Goal: Answer question/provide support: Share knowledge or assist other users

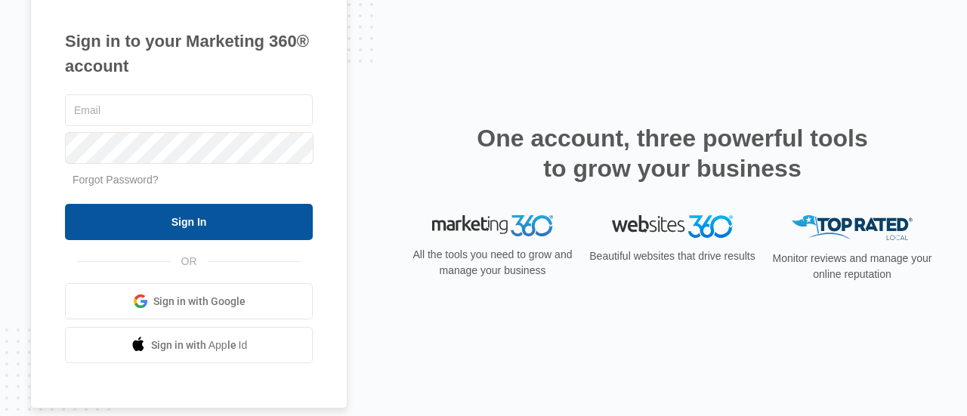
type input "[EMAIL_ADDRESS][DOMAIN_NAME]"
click at [225, 226] on input "Sign In" at bounding box center [189, 222] width 248 height 36
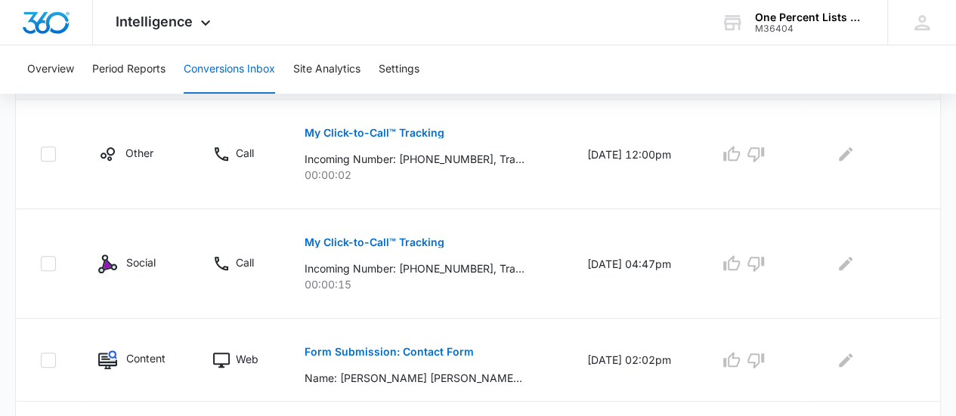
scroll to position [378, 0]
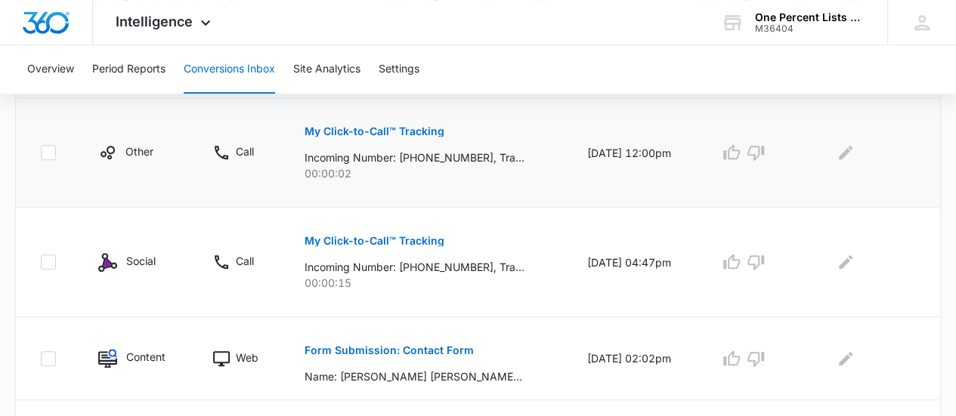
click at [400, 130] on p "My Click-to-Call™ Tracking" at bounding box center [374, 131] width 140 height 11
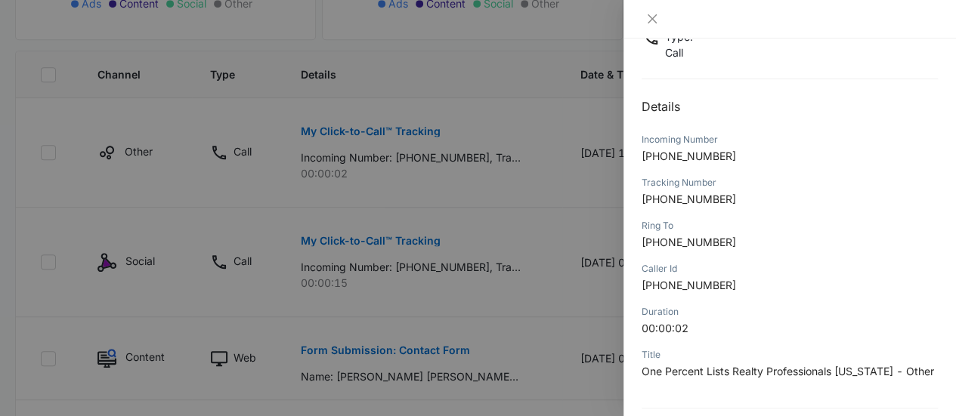
scroll to position [27, 0]
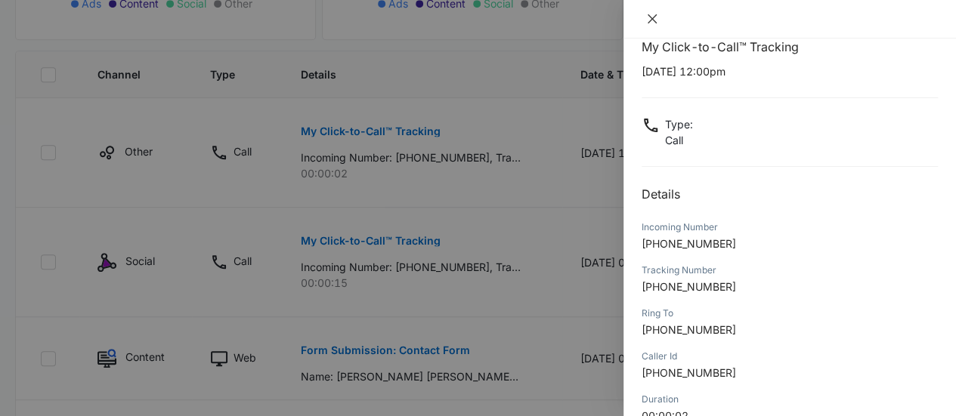
click at [651, 14] on icon "close" at bounding box center [652, 19] width 12 height 12
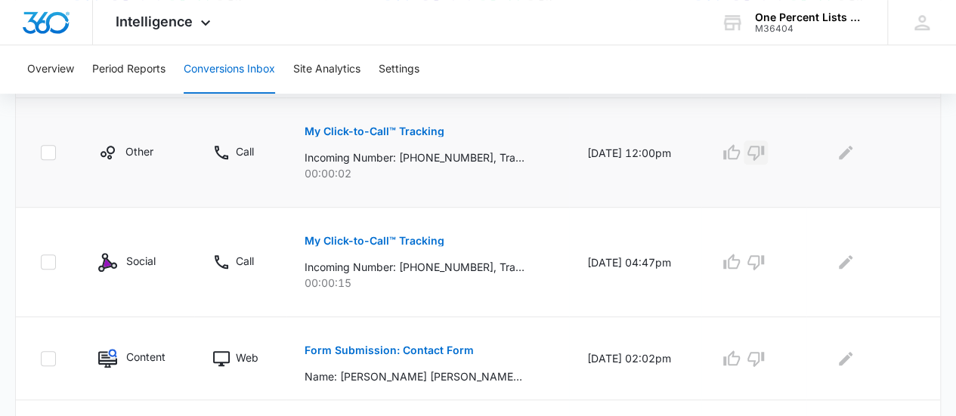
click at [765, 153] on icon "button" at bounding box center [755, 153] width 18 height 18
click at [423, 249] on button "My Click-to-Call™ Tracking" at bounding box center [374, 241] width 140 height 36
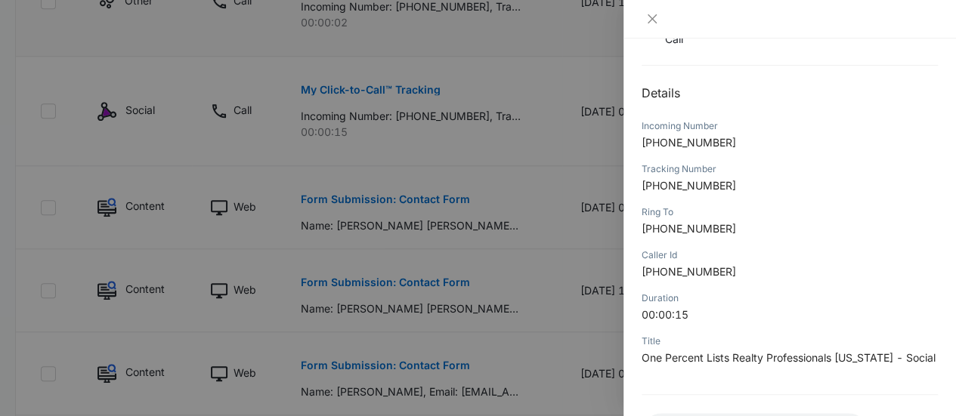
scroll to position [269, 0]
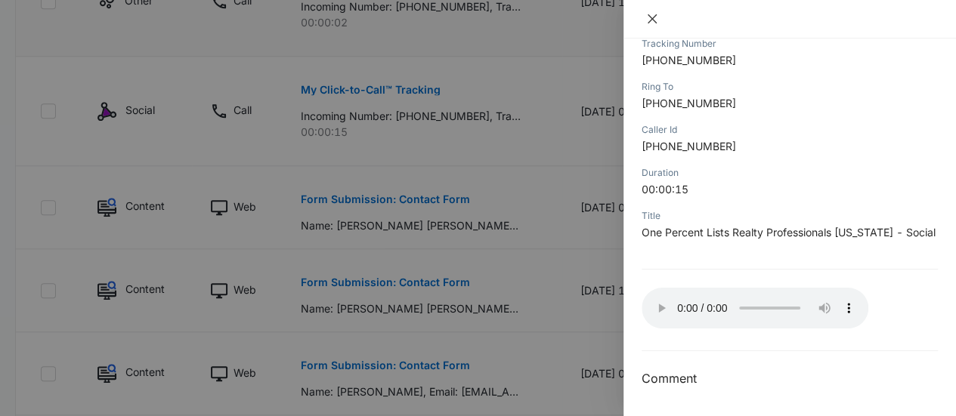
click at [653, 18] on icon "close" at bounding box center [652, 19] width 12 height 12
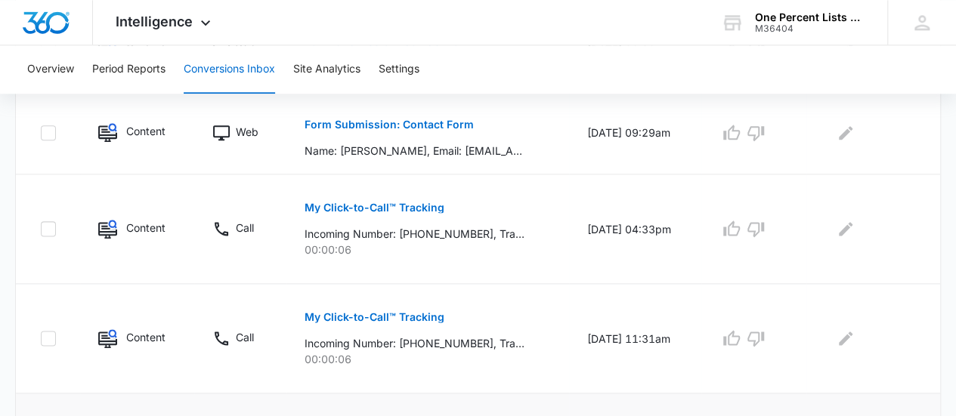
scroll to position [1092, 0]
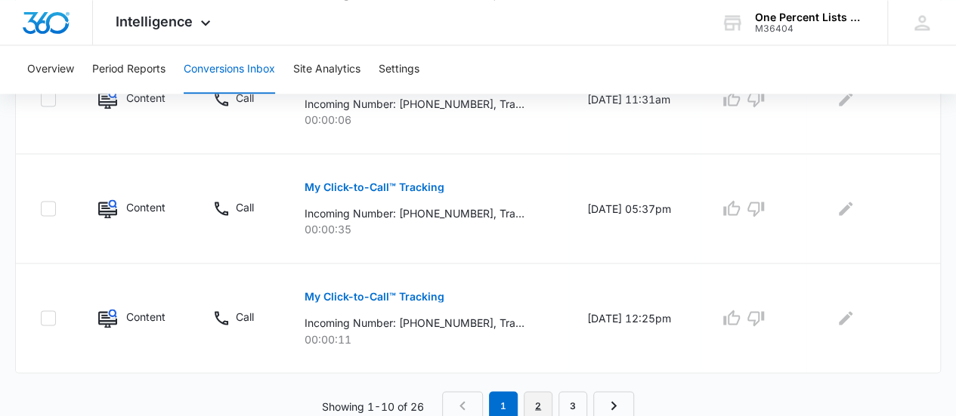
click at [540, 403] on link "2" at bounding box center [538, 405] width 29 height 29
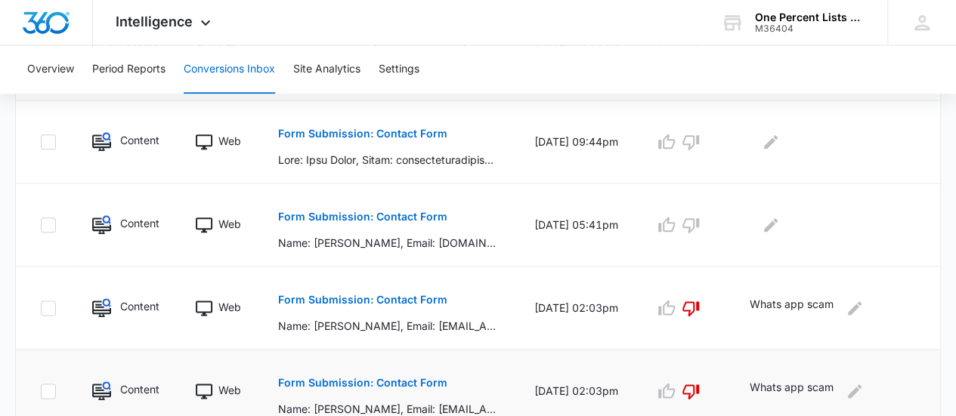
scroll to position [1013, 0]
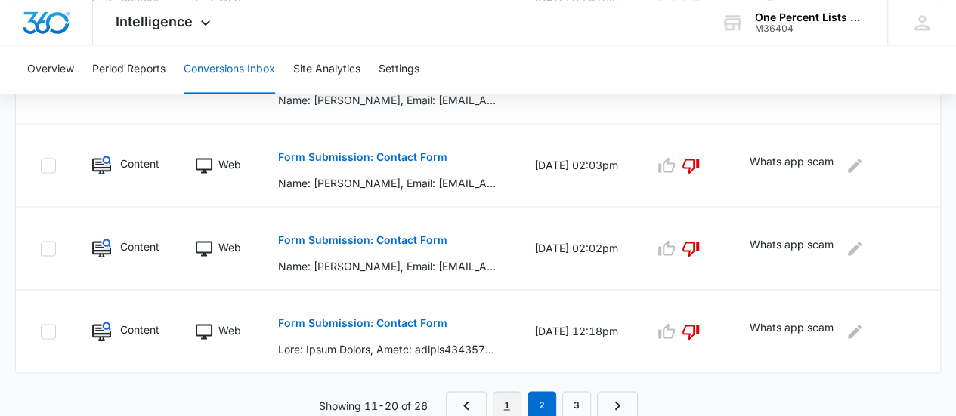
click at [510, 403] on link "1" at bounding box center [507, 405] width 29 height 29
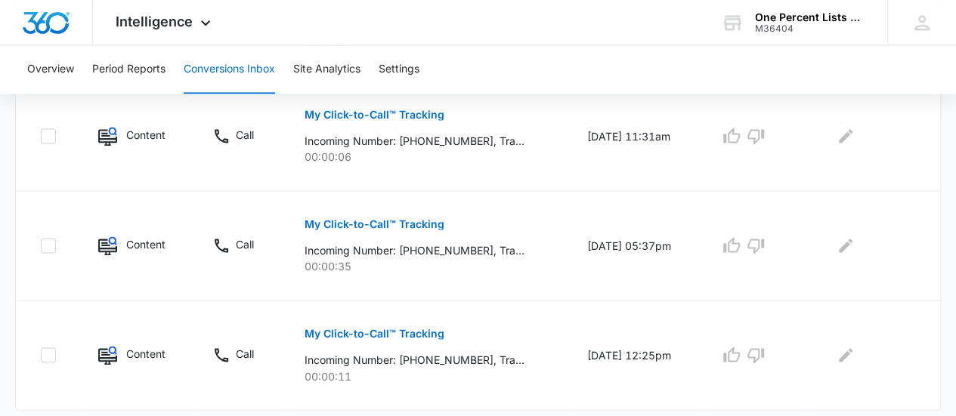
scroll to position [1092, 0]
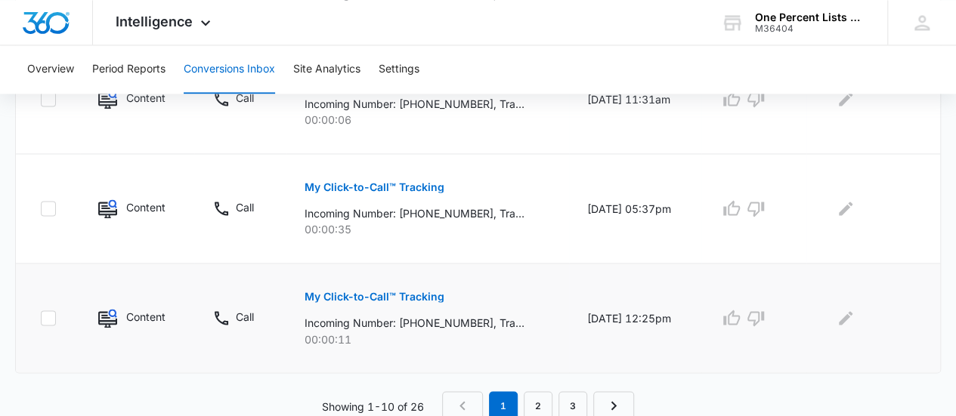
click at [428, 297] on p "My Click-to-Call™ Tracking" at bounding box center [374, 297] width 140 height 11
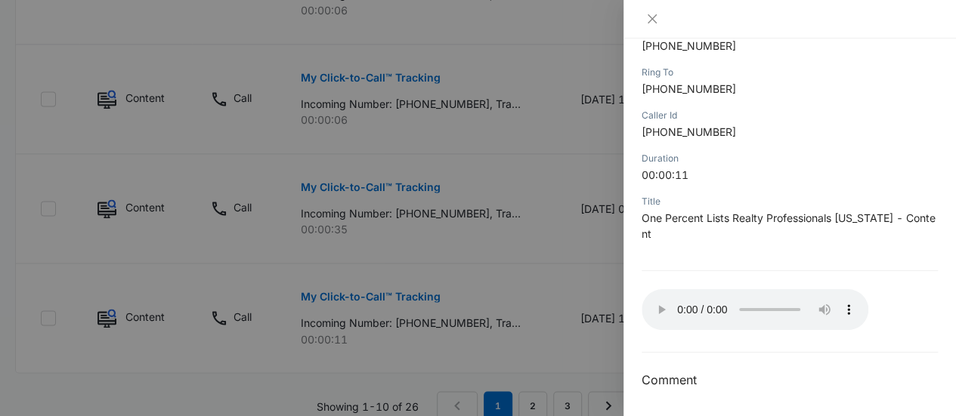
scroll to position [269, 0]
click at [656, 20] on icon "close" at bounding box center [652, 19] width 12 height 12
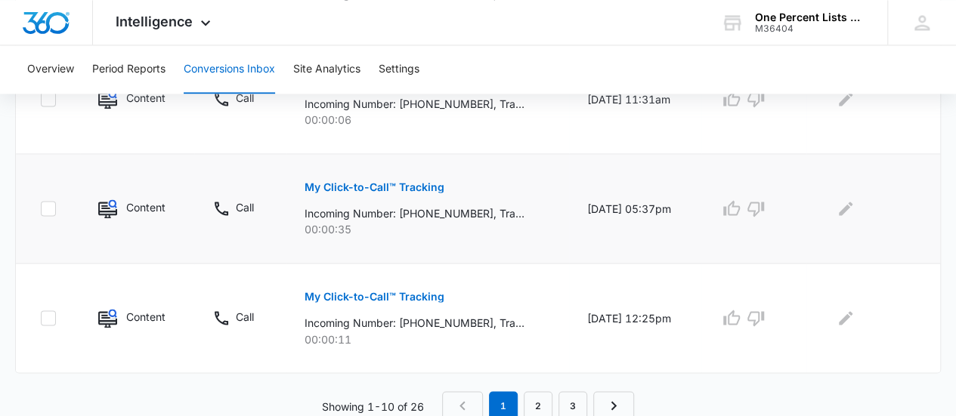
click at [378, 182] on p "My Click-to-Call™ Tracking" at bounding box center [374, 187] width 140 height 11
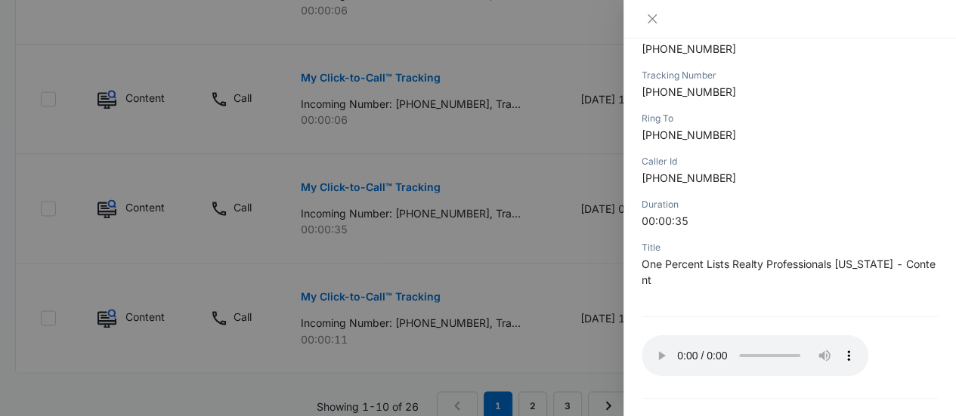
scroll to position [227, 0]
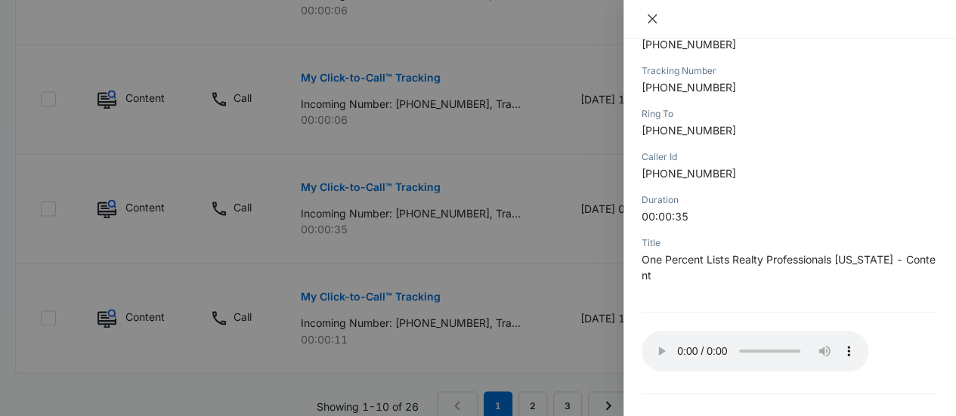
click at [651, 22] on icon "close" at bounding box center [652, 19] width 12 height 12
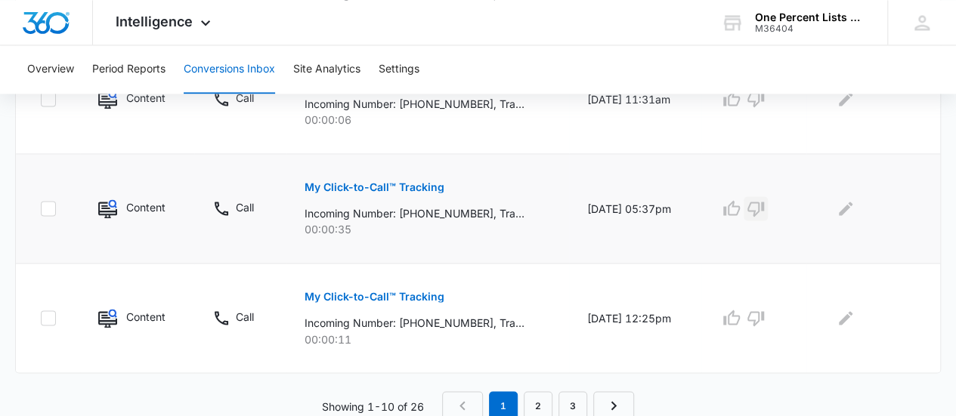
click at [762, 208] on icon "button" at bounding box center [755, 209] width 17 height 15
click at [854, 209] on icon "Edit Comments" at bounding box center [845, 208] width 18 height 18
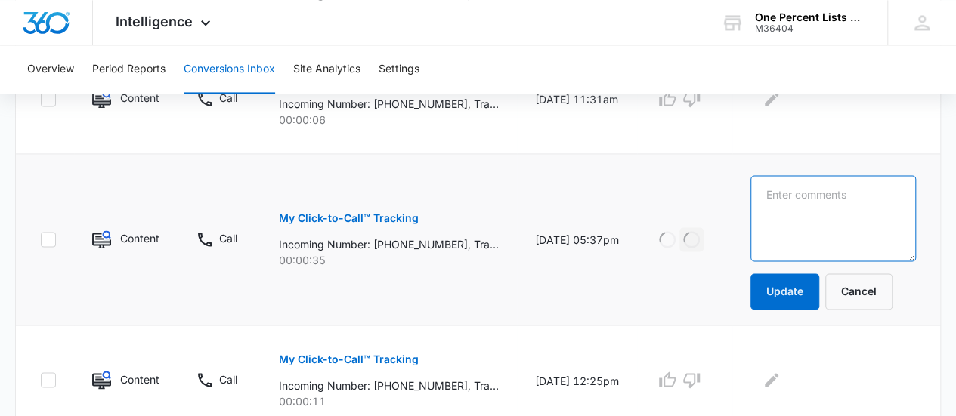
click at [854, 209] on textarea at bounding box center [832, 218] width 165 height 86
type textarea "s"
type textarea "Spam call"
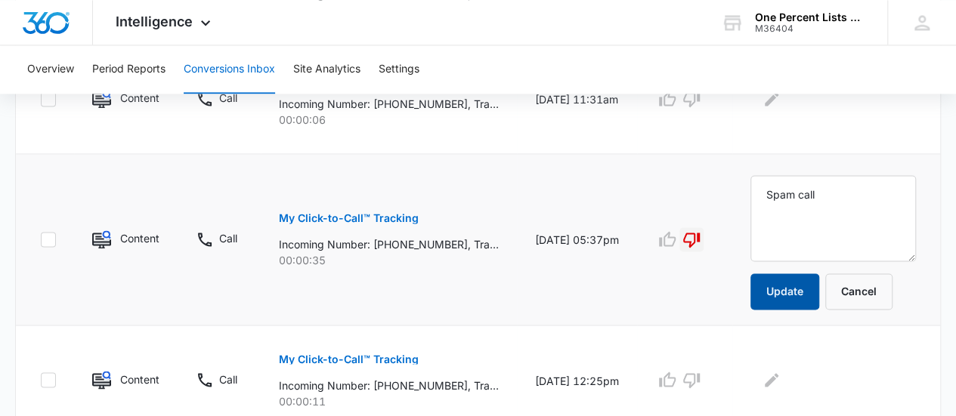
click at [817, 296] on button "Update" at bounding box center [784, 291] width 69 height 36
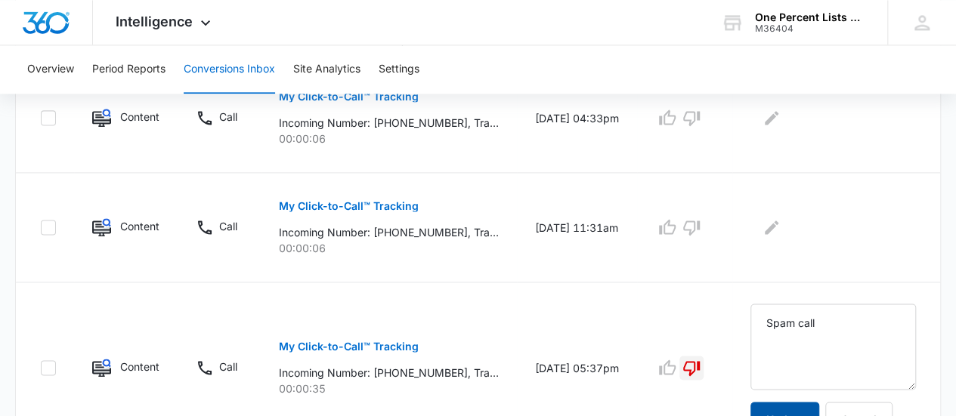
scroll to position [1092, 0]
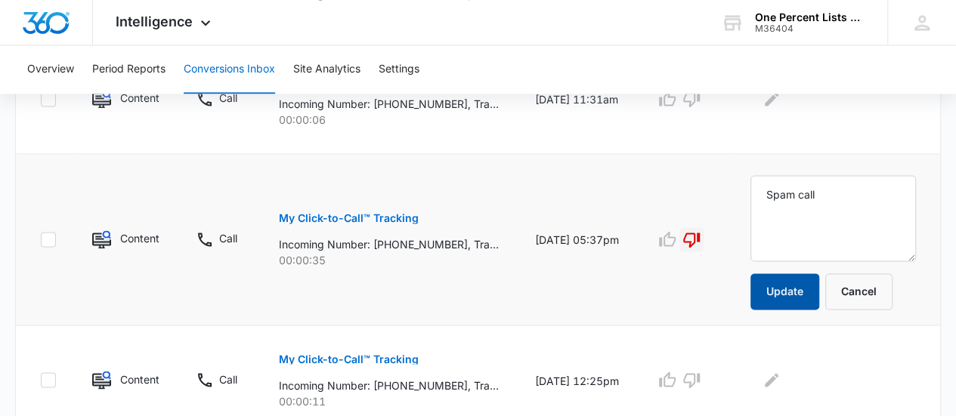
click at [789, 292] on button "Update" at bounding box center [784, 291] width 69 height 36
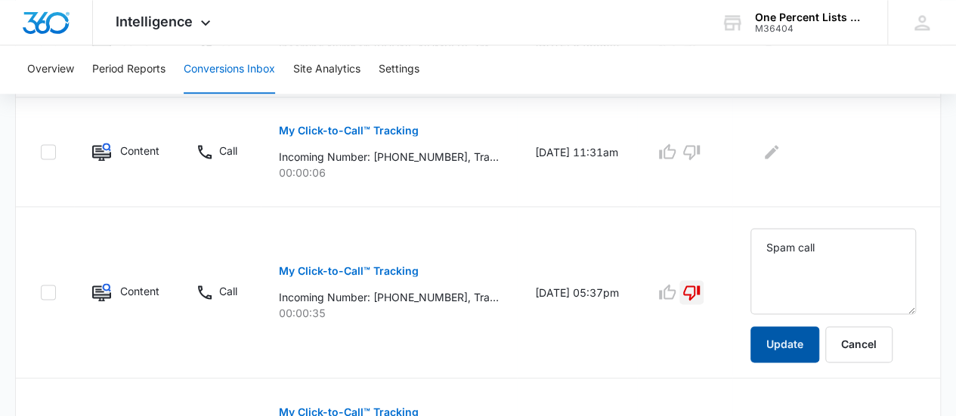
scroll to position [1017, 0]
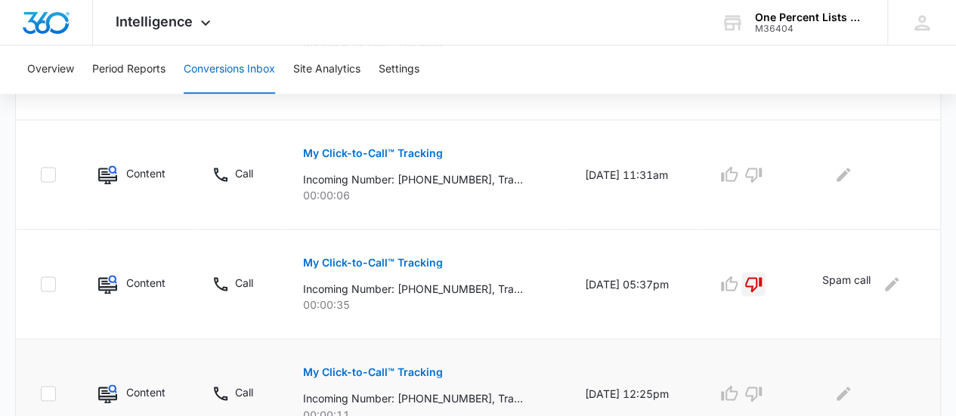
click at [818, 365] on td at bounding box center [872, 394] width 136 height 110
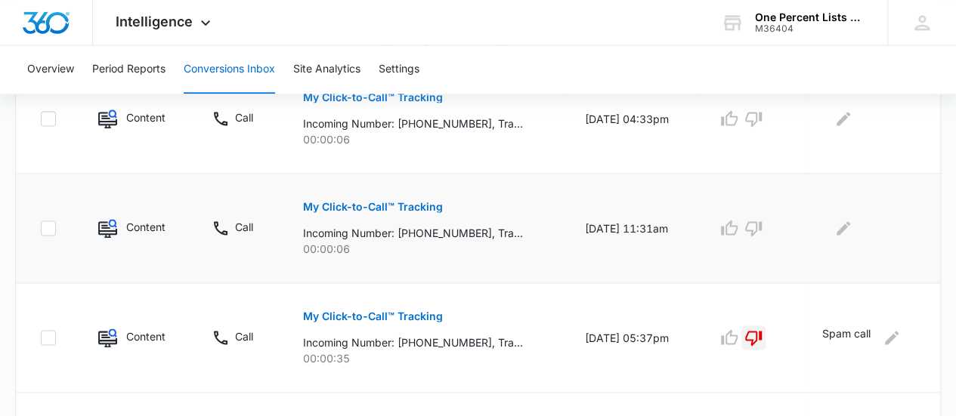
scroll to position [941, 0]
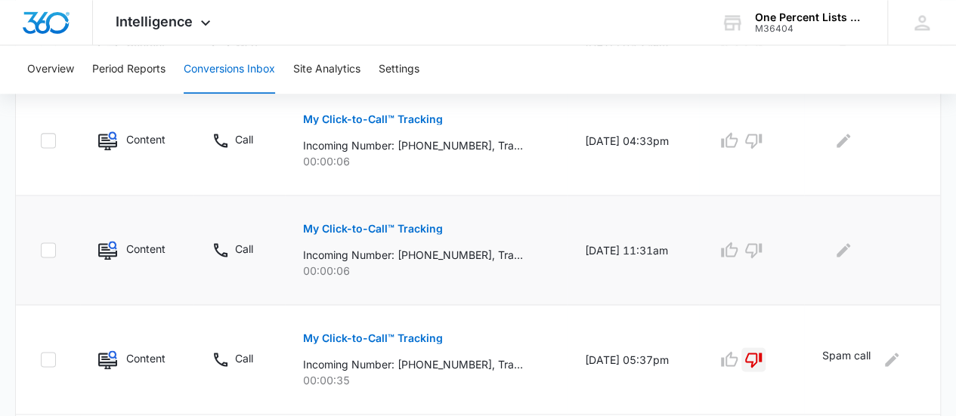
click at [405, 224] on p "My Click-to-Call™ Tracking" at bounding box center [373, 229] width 140 height 11
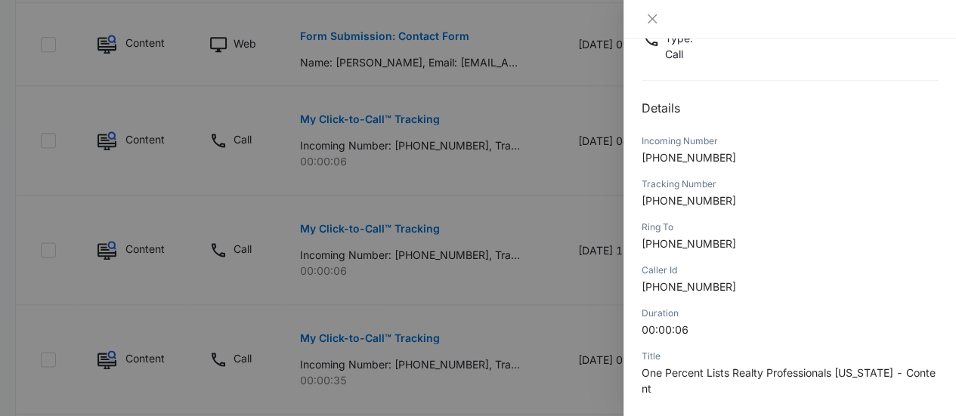
scroll to position [0, 0]
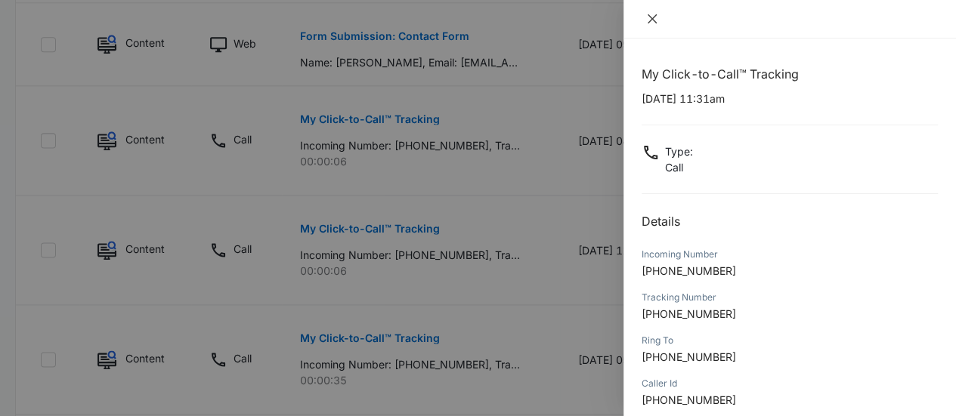
click at [652, 19] on icon "close" at bounding box center [651, 18] width 9 height 9
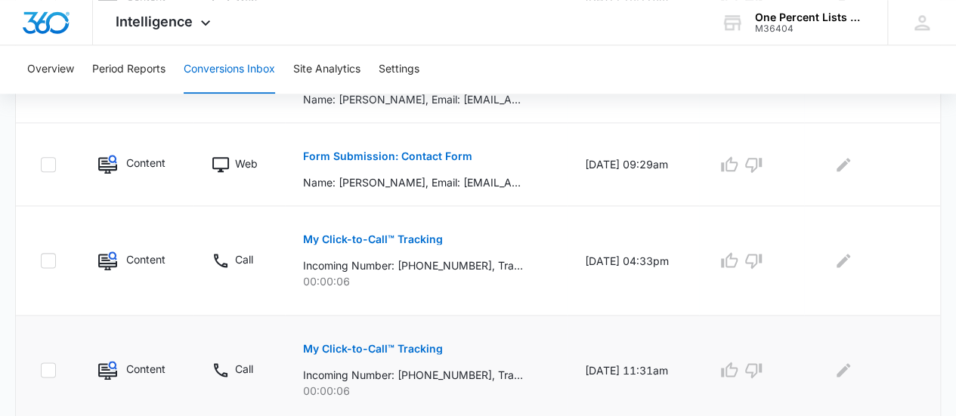
scroll to position [790, 0]
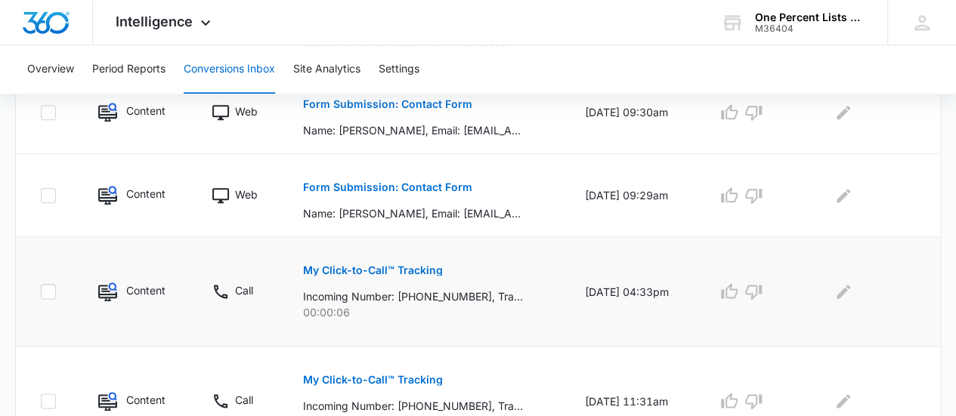
click at [419, 270] on p "My Click-to-Call™ Tracking" at bounding box center [373, 270] width 140 height 11
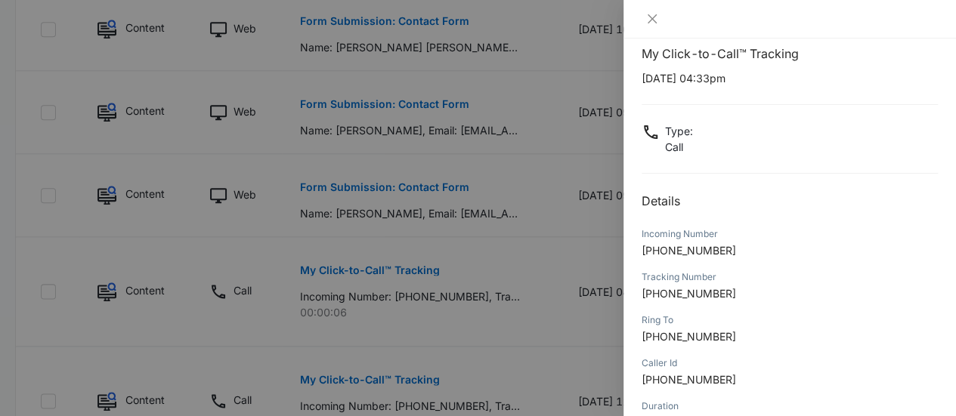
scroll to position [0, 0]
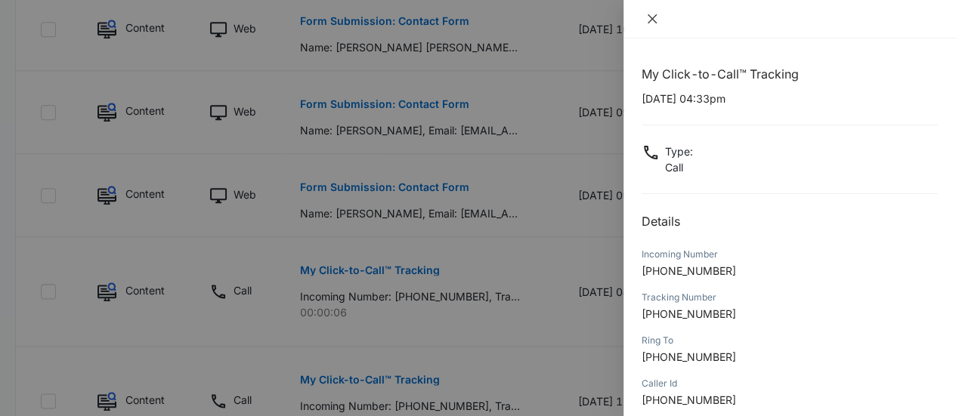
click at [653, 19] on icon "close" at bounding box center [652, 19] width 12 height 12
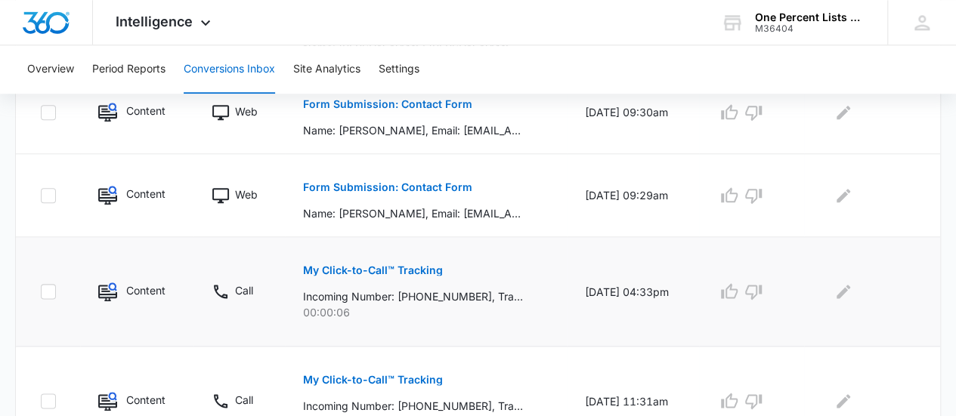
scroll to position [715, 0]
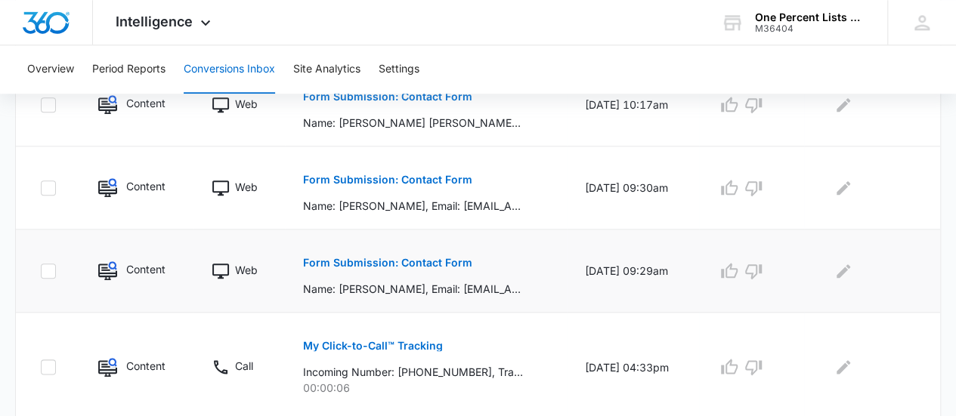
click at [425, 250] on button "Form Submission: Contact Form" at bounding box center [387, 263] width 169 height 36
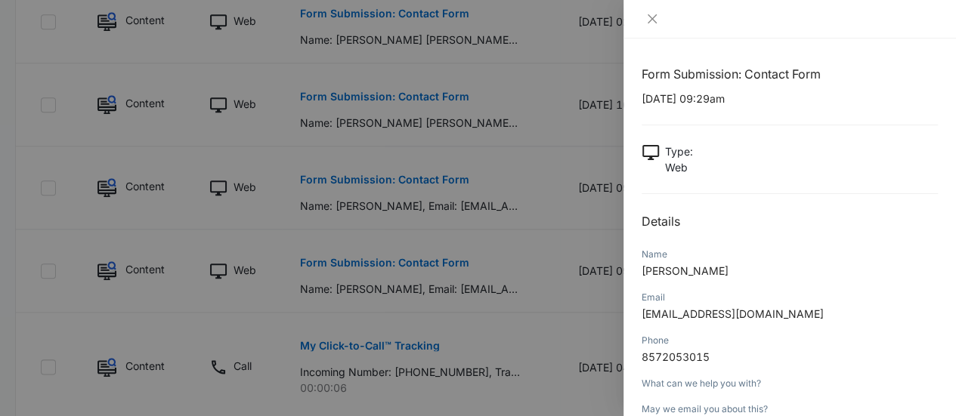
scroll to position [76, 0]
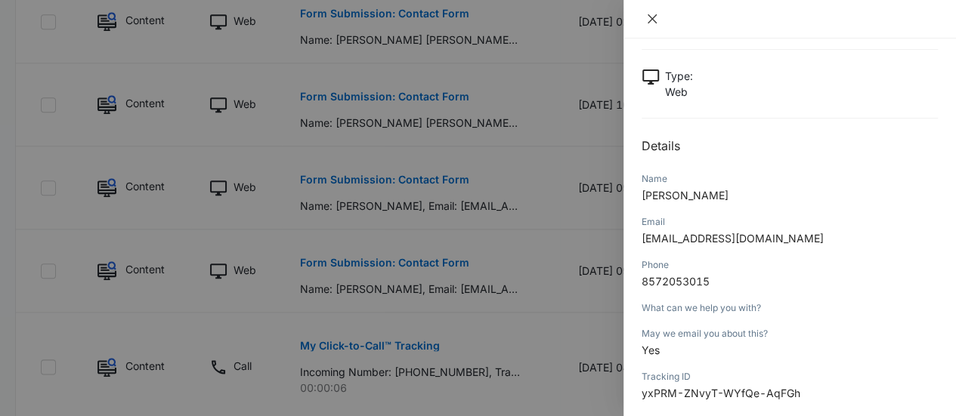
click at [644, 23] on button "Close" at bounding box center [651, 19] width 21 height 14
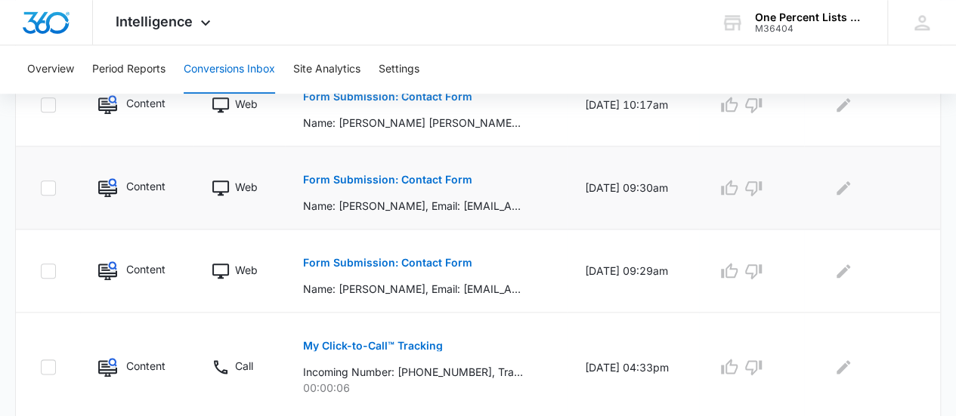
click at [440, 185] on button "Form Submission: Contact Form" at bounding box center [387, 180] width 169 height 36
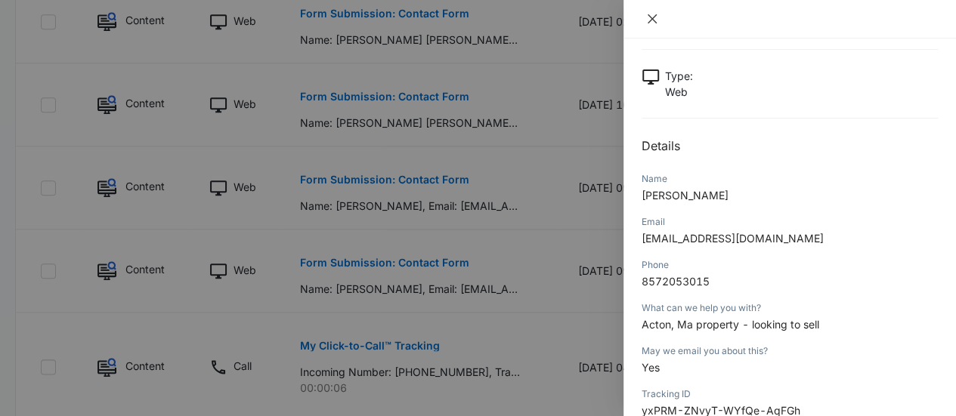
click at [651, 17] on icon "close" at bounding box center [652, 19] width 12 height 12
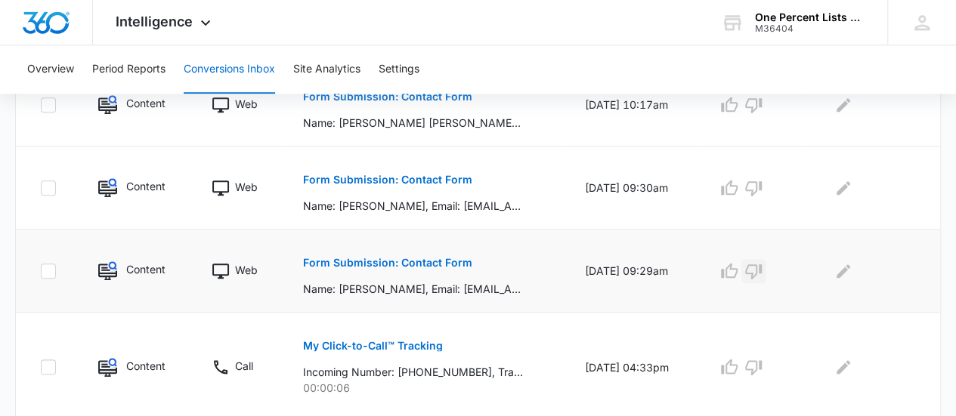
click at [761, 270] on icon "button" at bounding box center [753, 271] width 17 height 15
click at [762, 185] on icon "button" at bounding box center [753, 188] width 18 height 18
click at [852, 185] on icon "Edit Comments" at bounding box center [843, 188] width 18 height 18
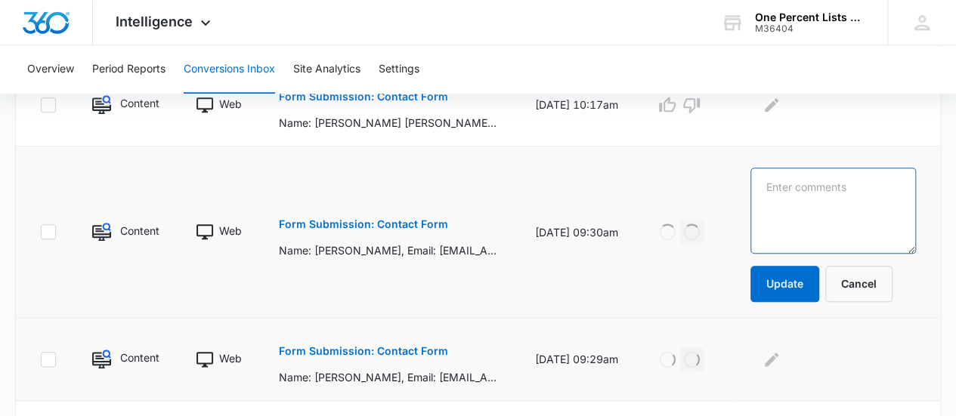
click at [854, 185] on textarea at bounding box center [832, 211] width 165 height 86
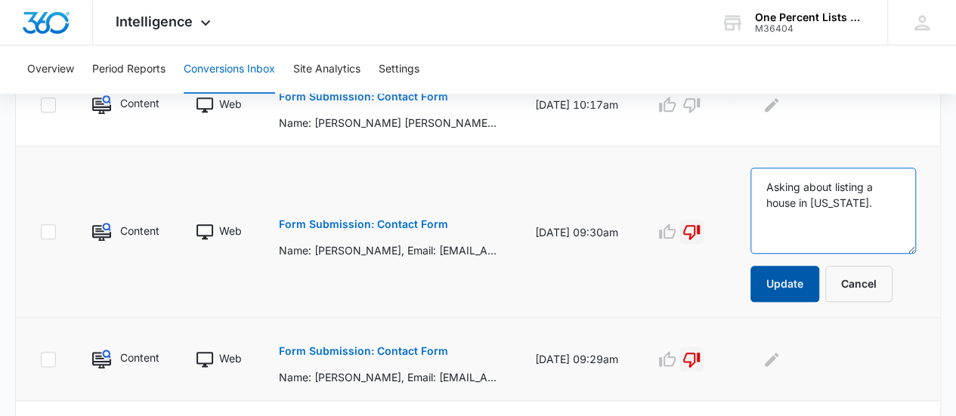
type textarea "Asking about listing a house in Massachusetts."
click at [799, 283] on button "Update" at bounding box center [784, 284] width 69 height 36
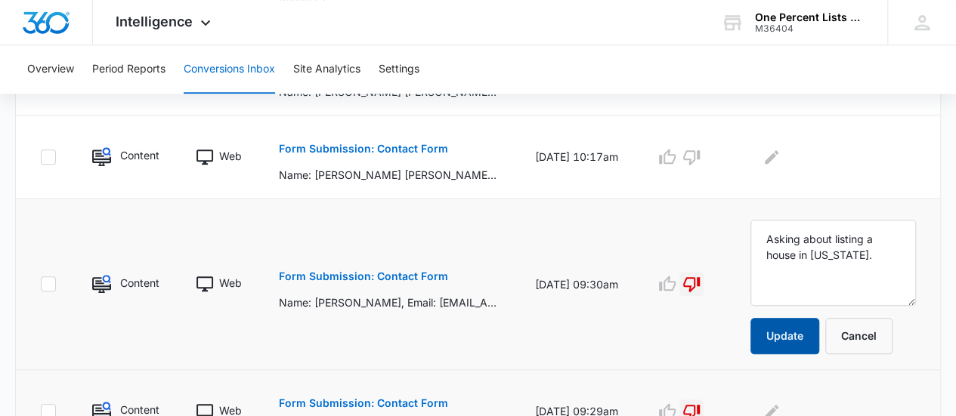
scroll to position [639, 0]
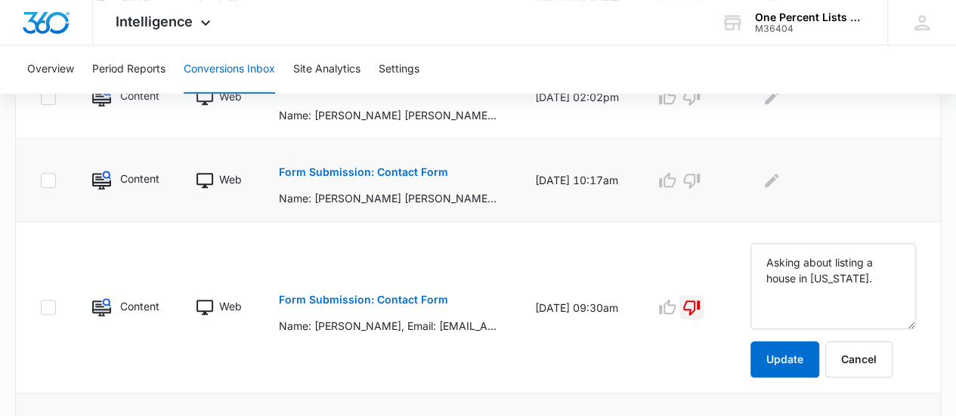
click at [322, 170] on p "Form Submission: Contact Form" at bounding box center [363, 172] width 169 height 11
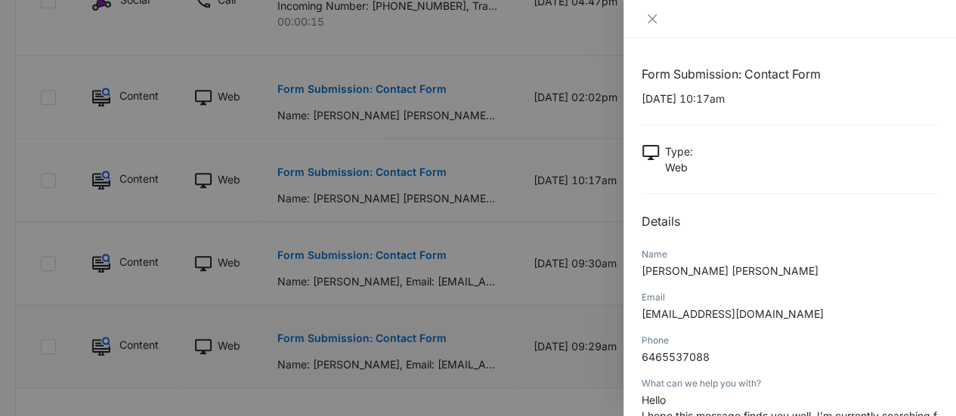
scroll to position [151, 0]
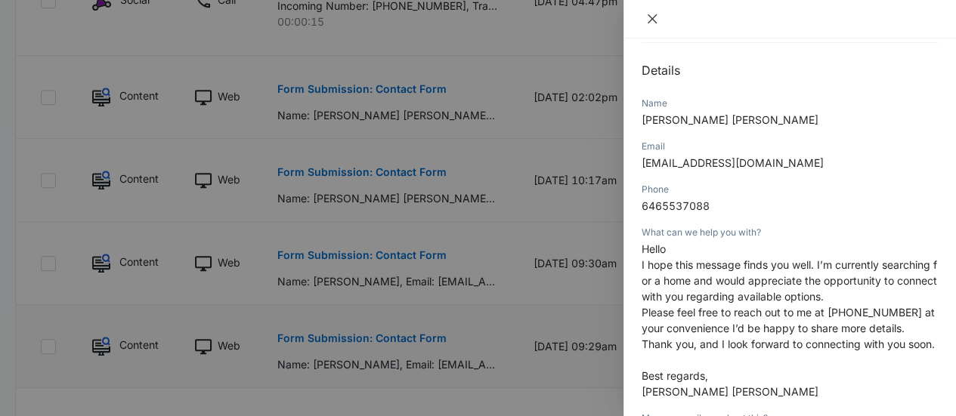
click at [650, 20] on icon "close" at bounding box center [651, 18] width 9 height 9
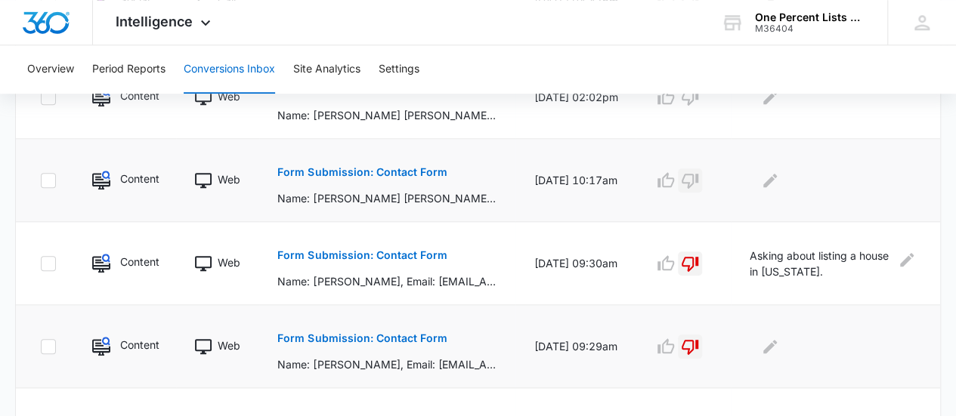
click at [699, 177] on icon "button" at bounding box center [690, 180] width 18 height 18
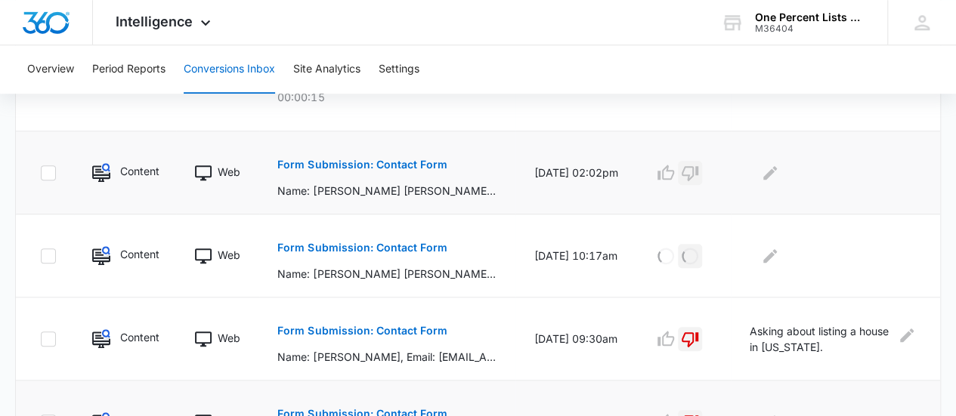
click at [694, 172] on icon "button" at bounding box center [690, 173] width 18 height 18
click at [773, 171] on icon "Edit Comments" at bounding box center [770, 173] width 18 height 18
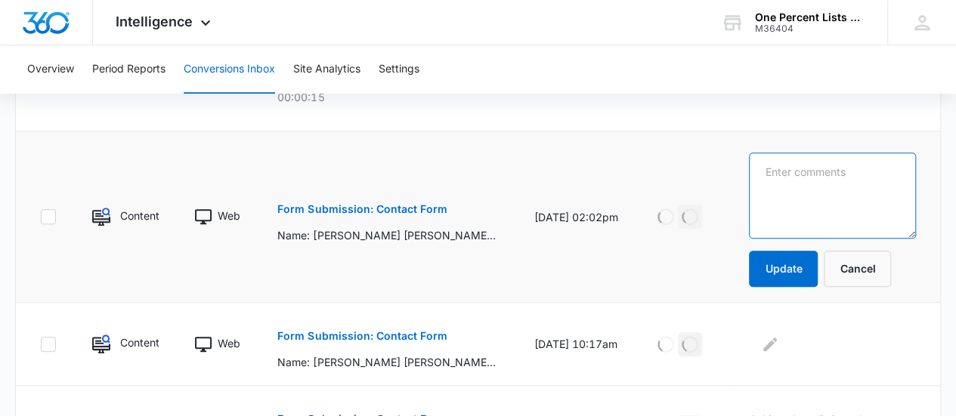
click at [786, 178] on textarea at bounding box center [832, 196] width 167 height 86
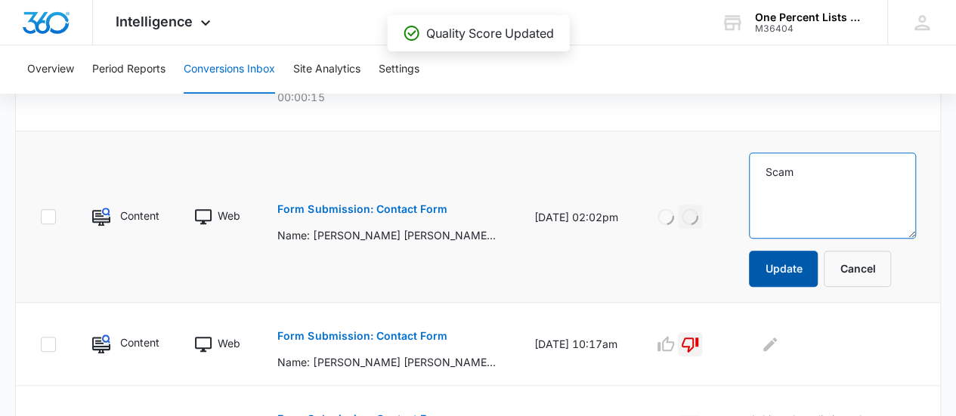
type textarea "Scam"
click at [796, 267] on button "Update" at bounding box center [783, 269] width 69 height 36
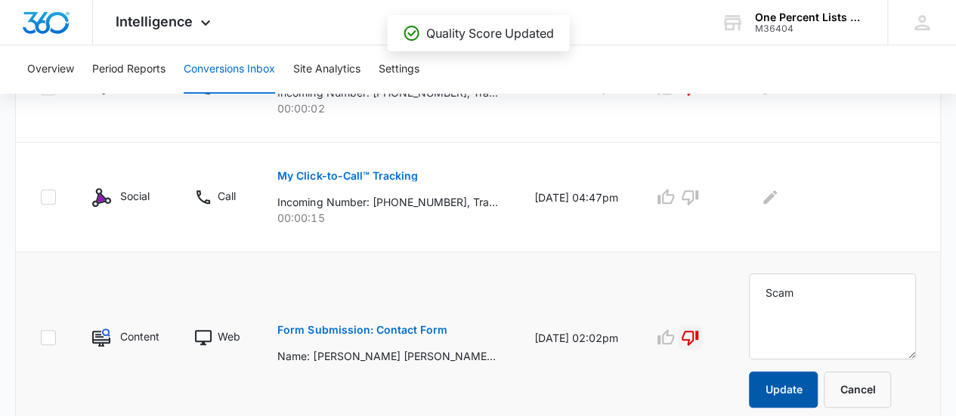
scroll to position [412, 0]
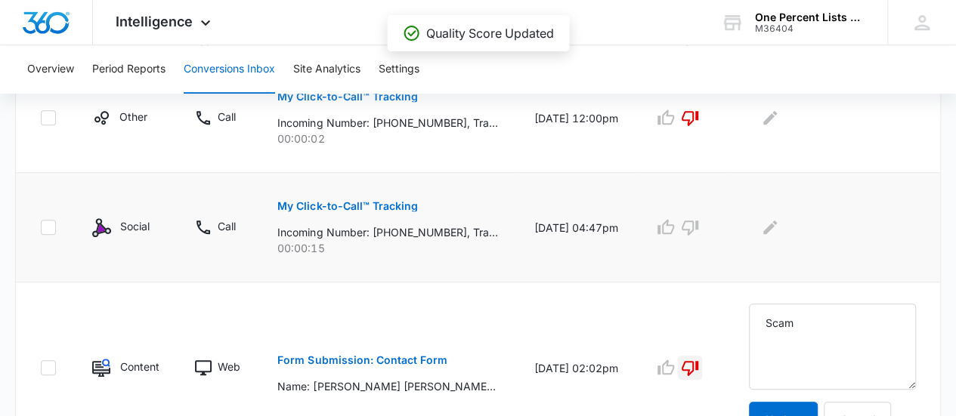
click at [408, 209] on p "My Click-to-Call™ Tracking" at bounding box center [347, 206] width 140 height 11
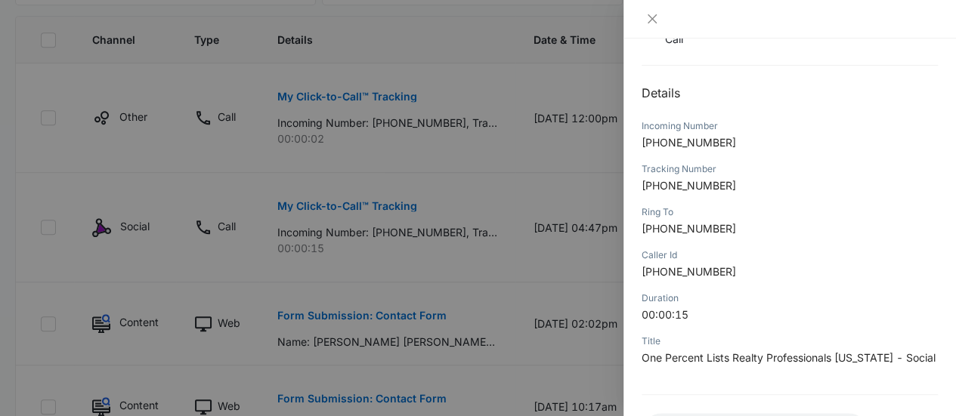
scroll to position [118, 0]
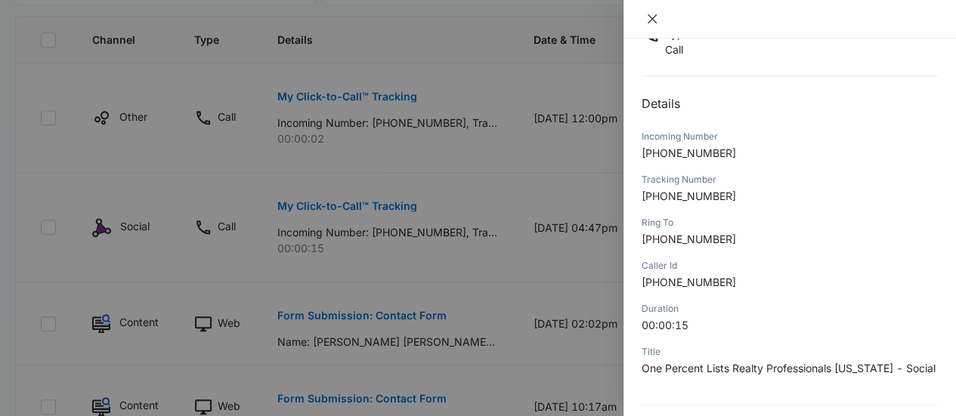
click at [650, 19] on icon "close" at bounding box center [651, 18] width 9 height 9
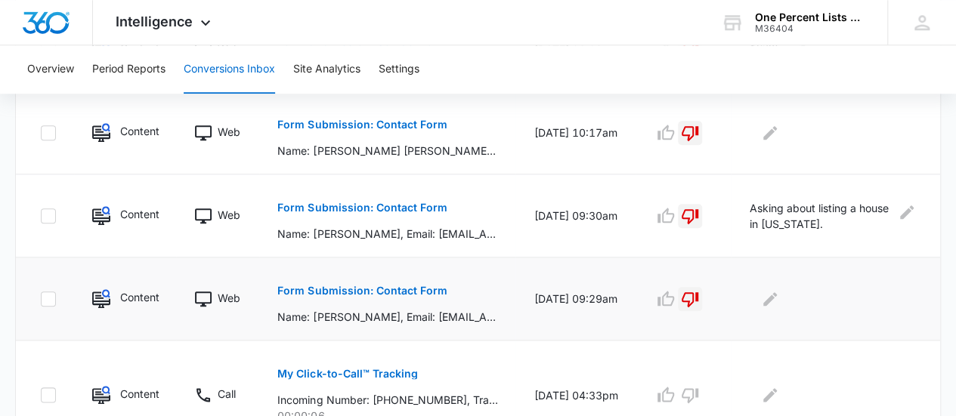
scroll to position [0, 0]
